Goal: Information Seeking & Learning: Learn about a topic

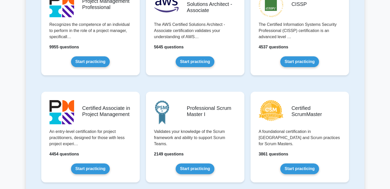
scroll to position [154, 0]
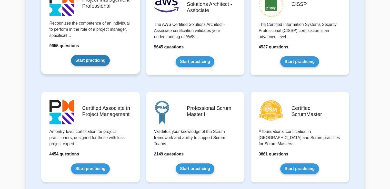
click at [102, 63] on link "Start practicing" at bounding box center [90, 60] width 39 height 11
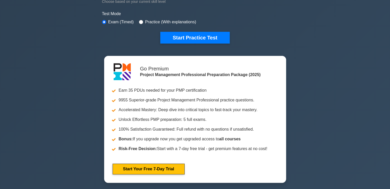
scroll to position [103, 0]
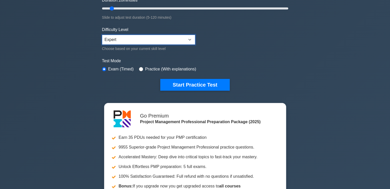
click at [145, 38] on select "Beginner Intermediate Expert" at bounding box center [148, 40] width 93 height 10
select select "beginner"
click at [102, 35] on select "Beginner Intermediate Expert" at bounding box center [148, 40] width 93 height 10
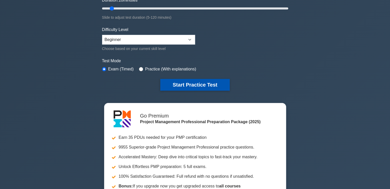
click at [179, 82] on button "Start Practice Test" at bounding box center [194, 85] width 69 height 12
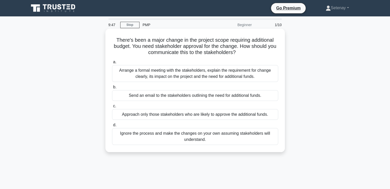
click at [217, 75] on div "Arrange a formal meeting with the stakeholders, explain the requirement for cha…" at bounding box center [195, 73] width 166 height 17
click at [112, 64] on input "a. Arrange a formal meeting with the stakeholders, explain the requirement for …" at bounding box center [112, 62] width 0 height 3
